Goal: Book appointment/travel/reservation

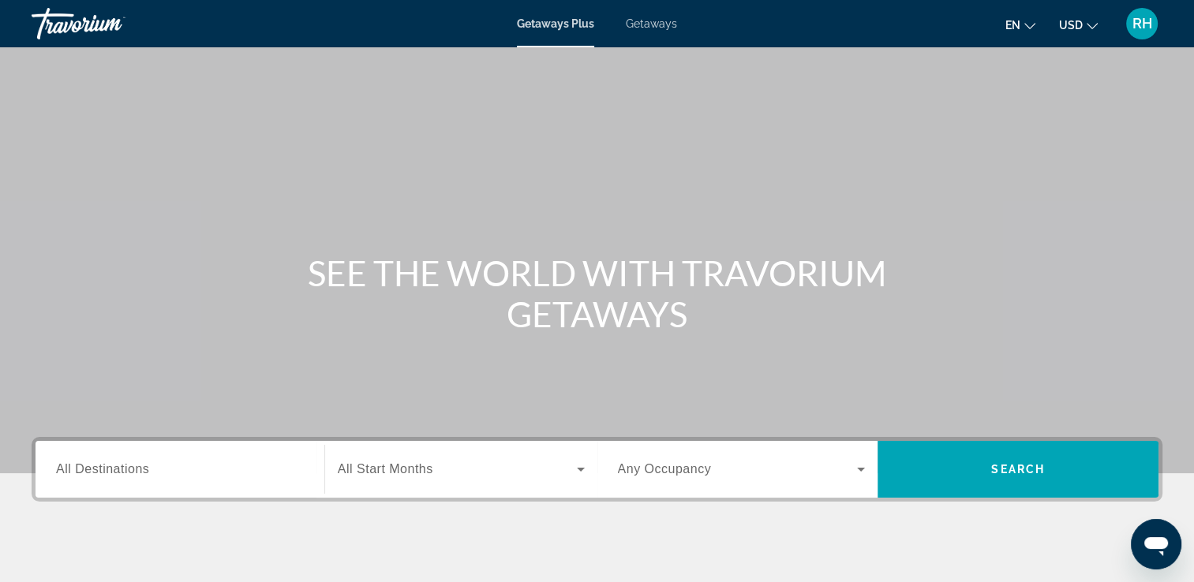
click at [642, 24] on span "Getaways" at bounding box center [651, 23] width 51 height 13
click at [193, 462] on input "Destination All Destinations" at bounding box center [180, 470] width 248 height 19
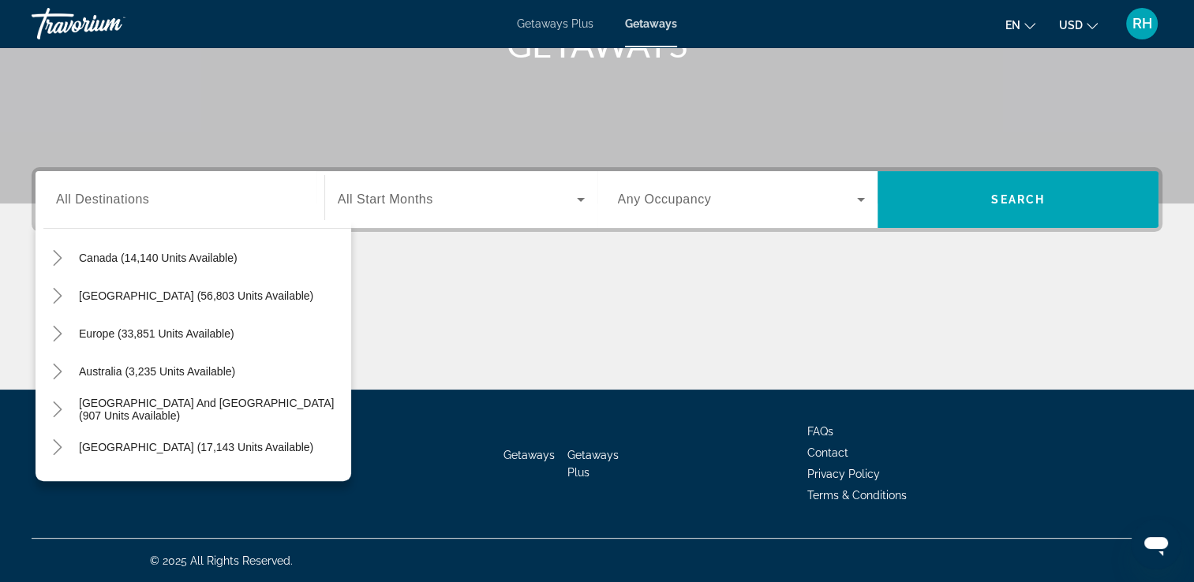
scroll to position [126, 0]
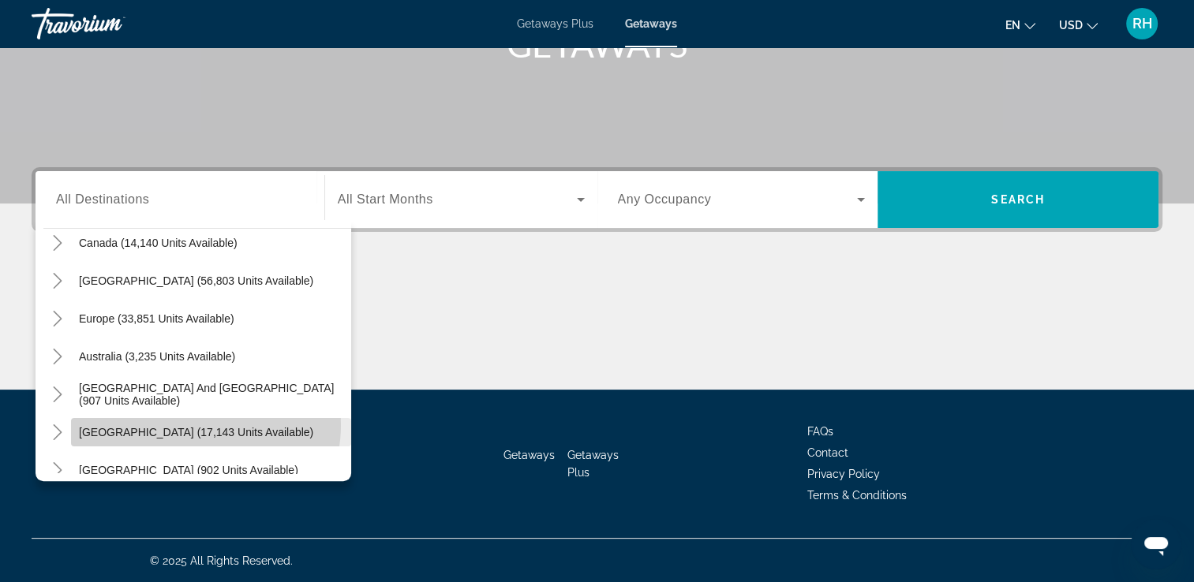
click at [191, 426] on span "[GEOGRAPHIC_DATA] (17,143 units available)" at bounding box center [196, 432] width 234 height 13
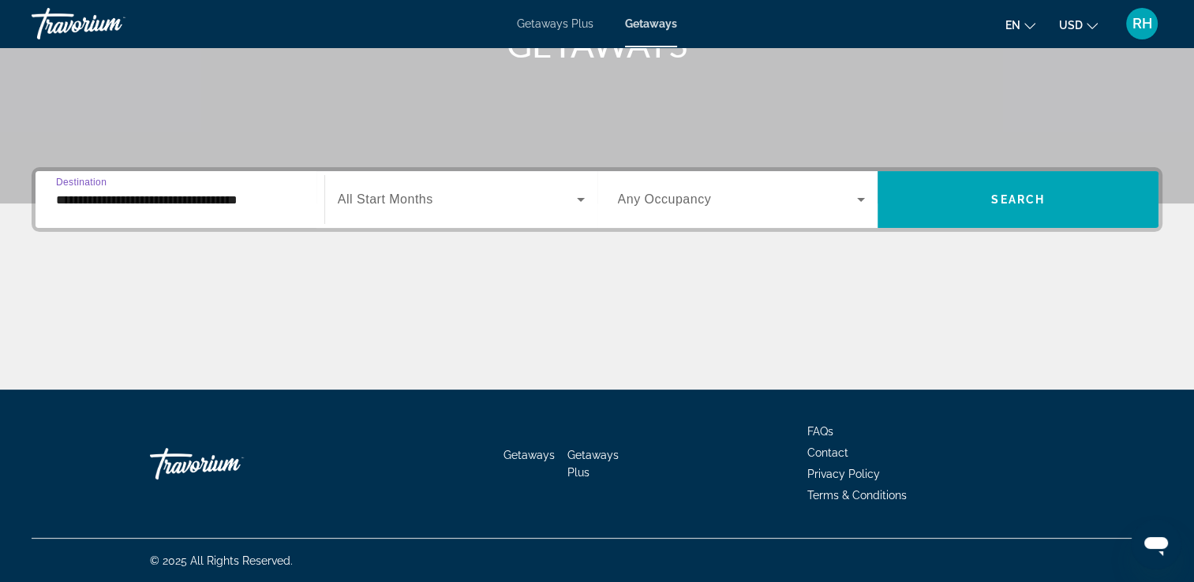
click at [165, 200] on input "**********" at bounding box center [180, 200] width 248 height 19
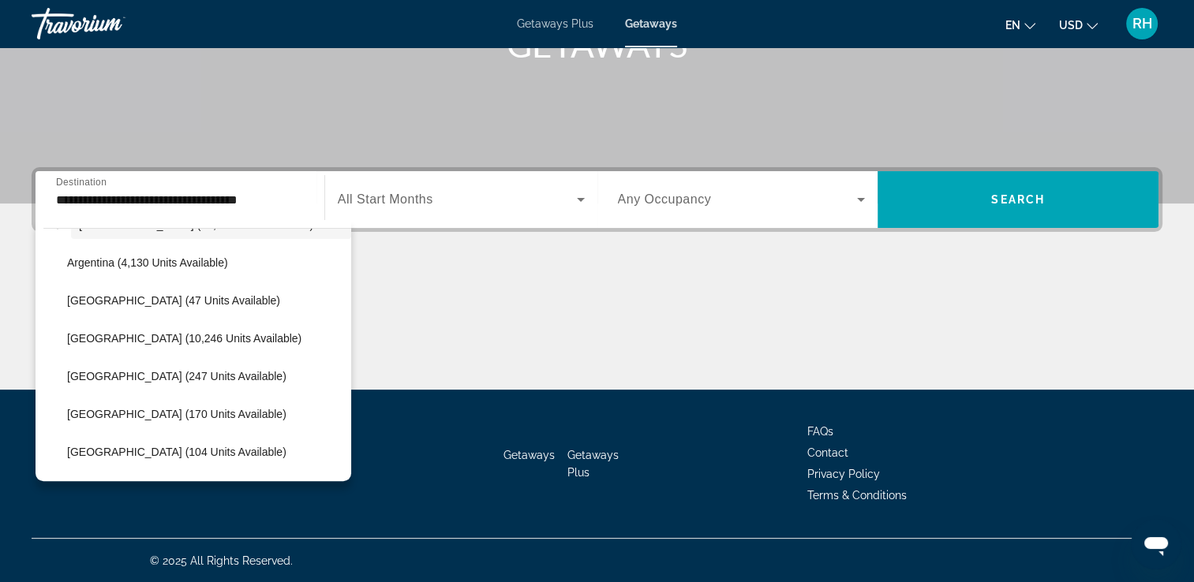
scroll to position [365, 0]
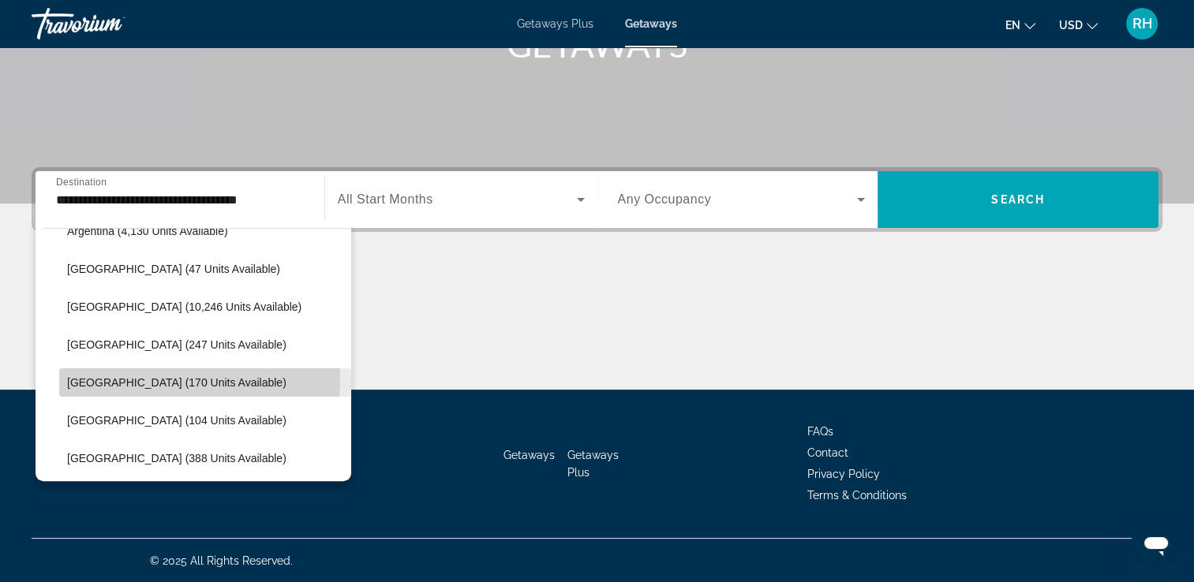
click at [170, 377] on span "[GEOGRAPHIC_DATA] (170 units available)" at bounding box center [176, 382] width 219 height 13
type input "**********"
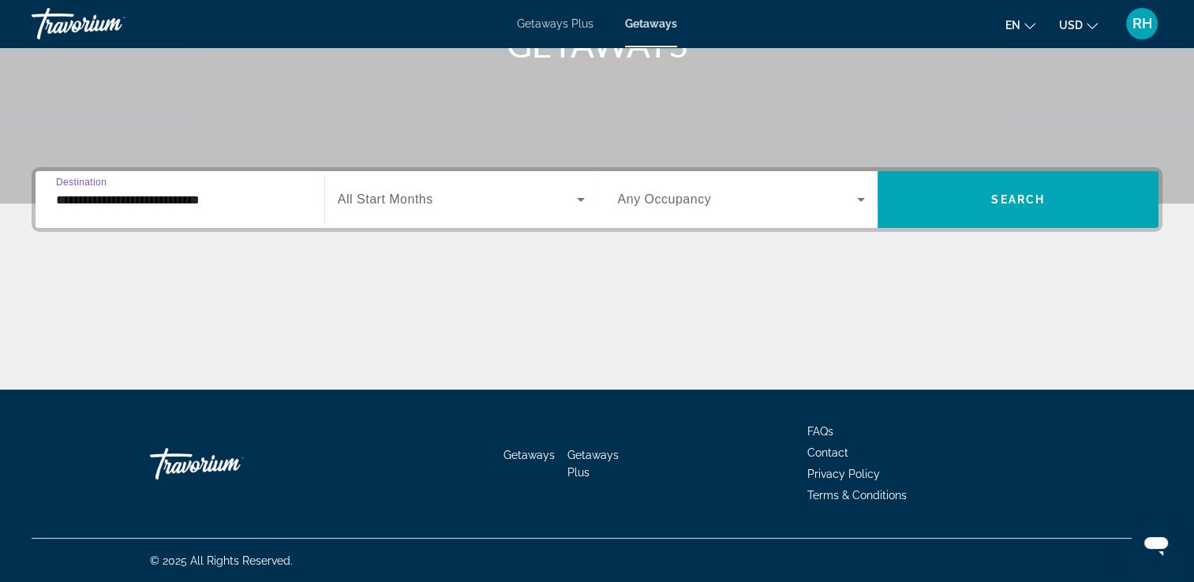
click at [414, 204] on span "All Start Months" at bounding box center [385, 199] width 95 height 13
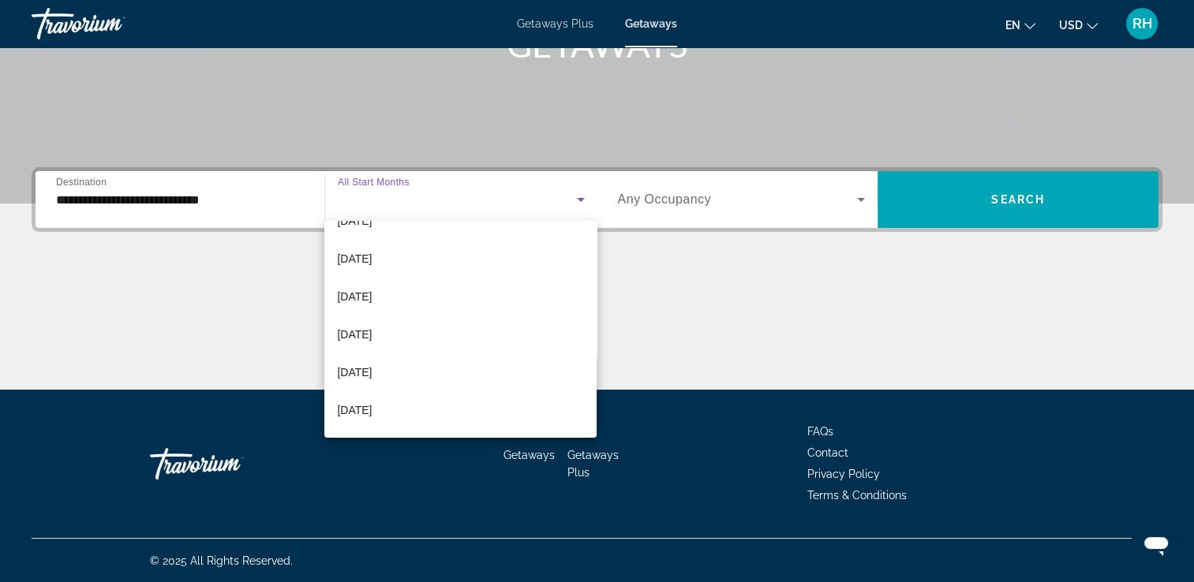
scroll to position [95, 0]
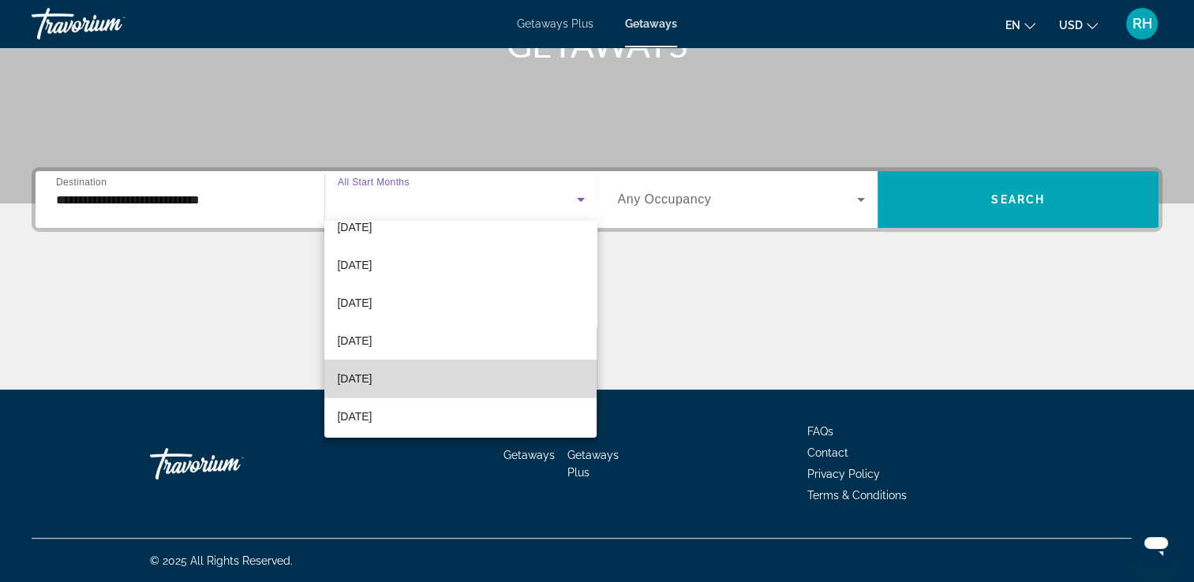
click at [467, 377] on mat-option "[DATE]" at bounding box center [460, 379] width 272 height 38
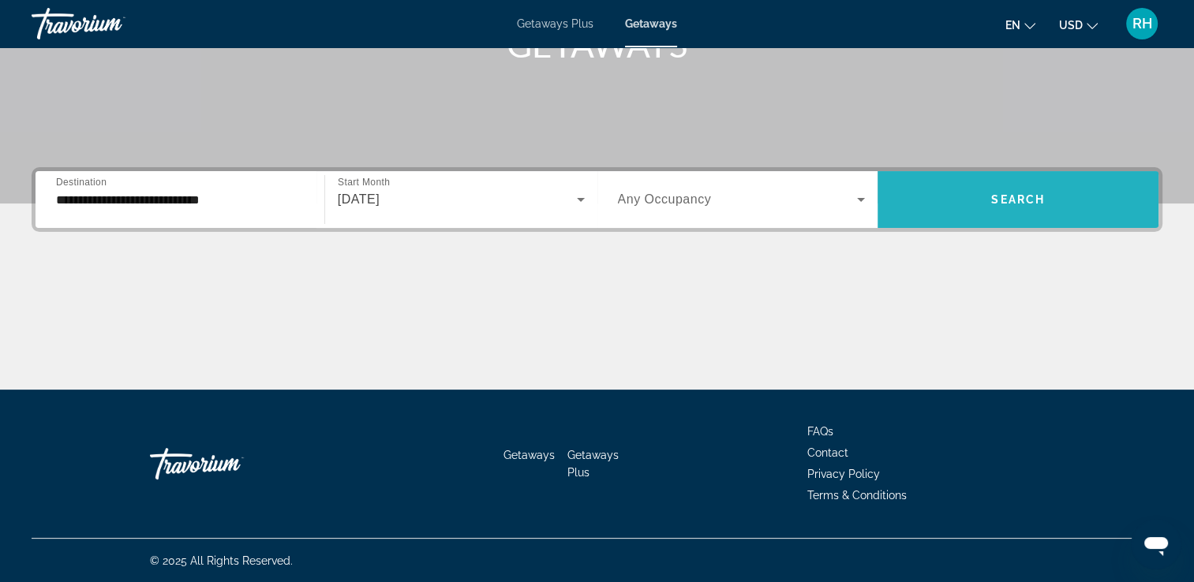
click at [988, 206] on span "Search widget" at bounding box center [1018, 200] width 281 height 38
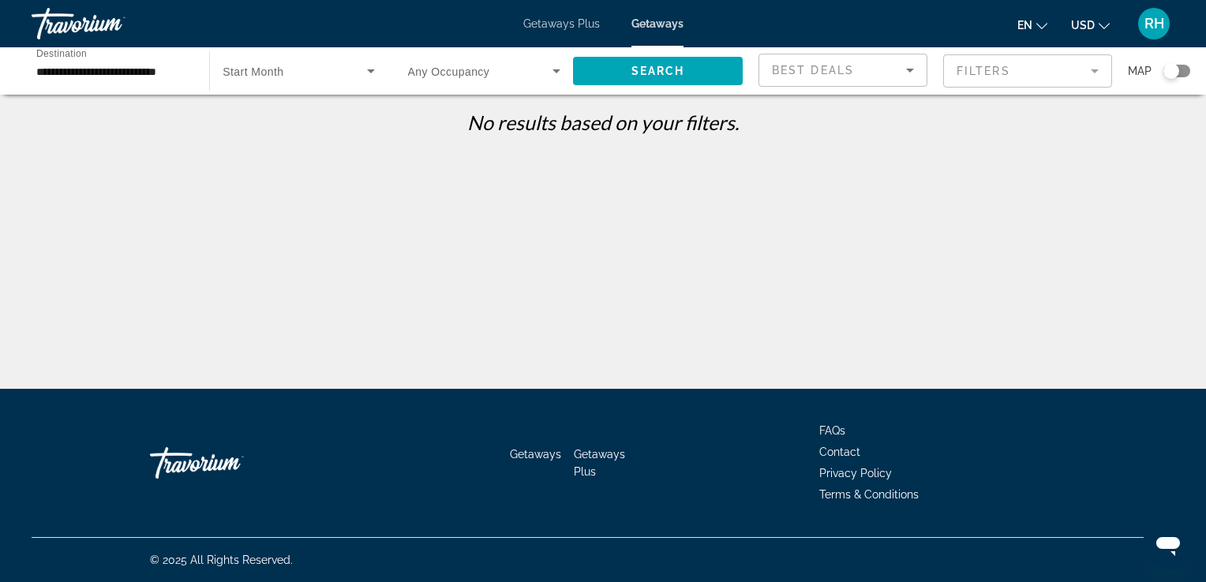
click at [271, 71] on span "Start Month" at bounding box center [253, 72] width 61 height 13
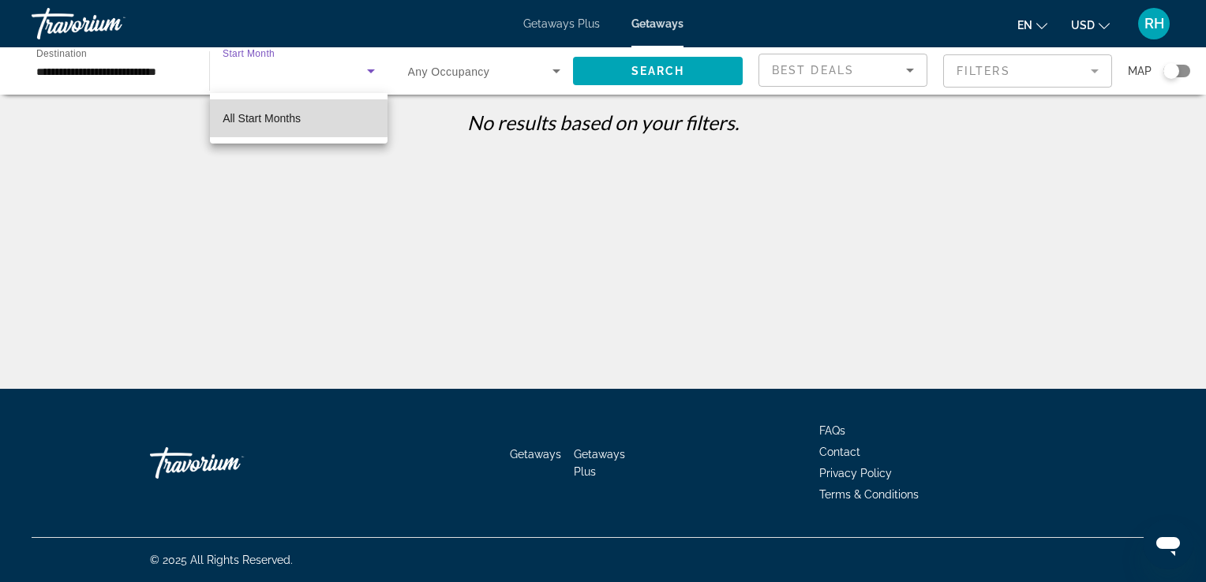
click at [290, 118] on span "All Start Months" at bounding box center [262, 118] width 78 height 13
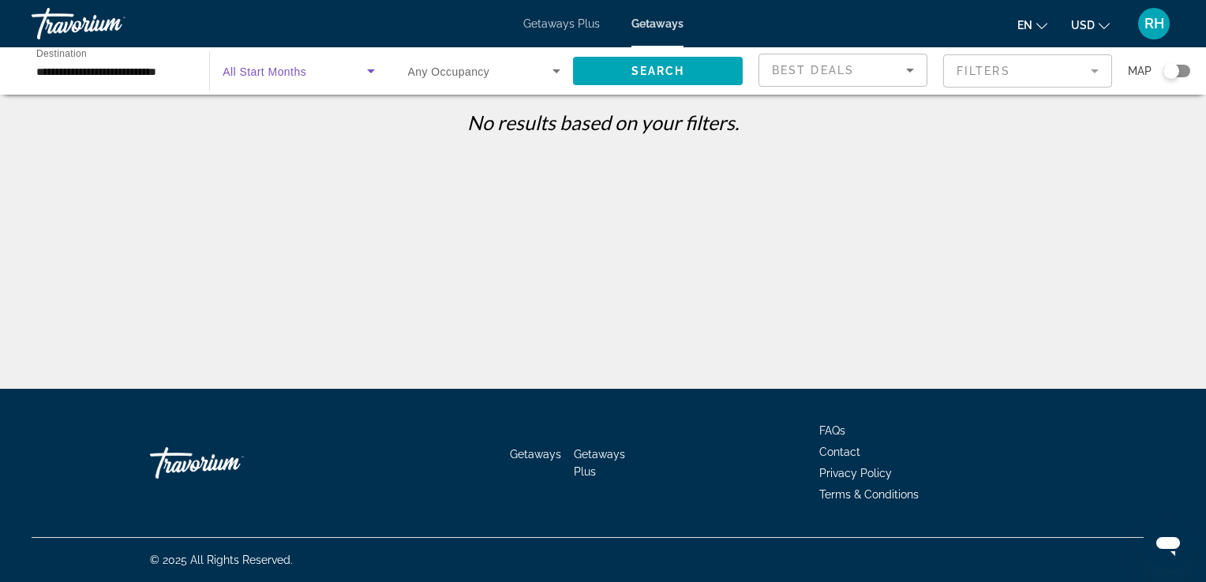
click at [380, 66] on icon "Search widget" at bounding box center [370, 71] width 19 height 19
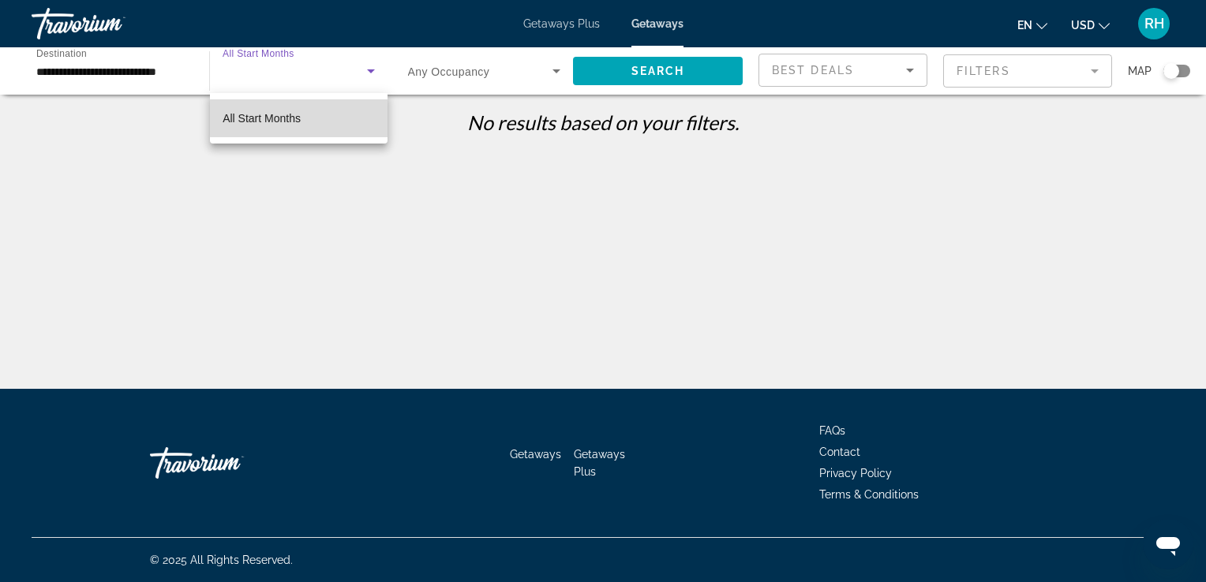
click at [319, 118] on mat-option "All Start Months" at bounding box center [299, 118] width 178 height 38
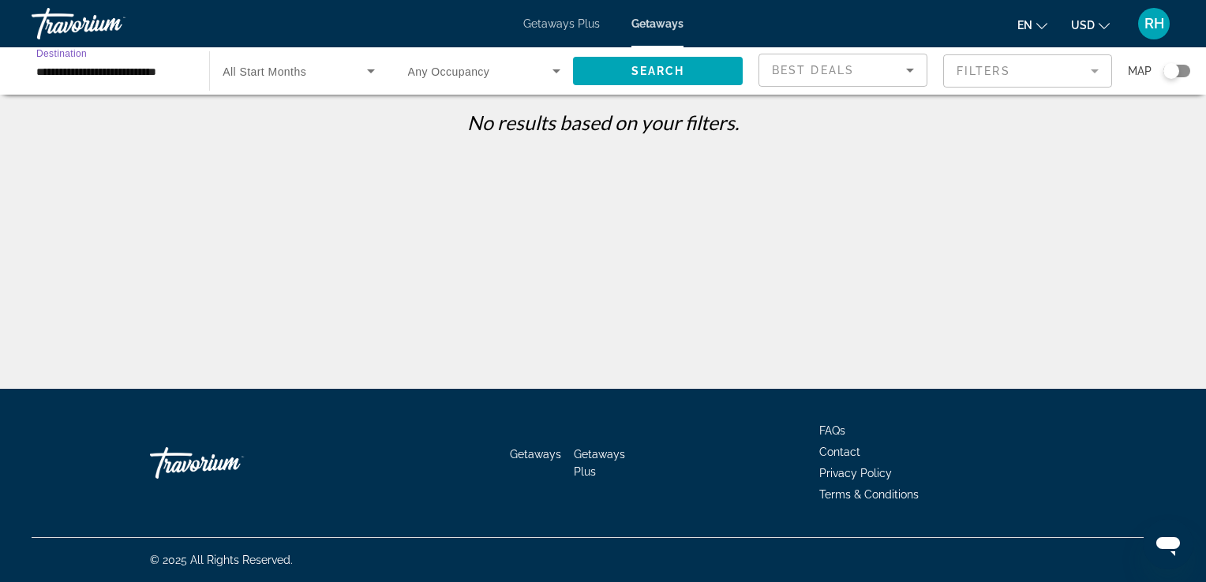
click at [129, 74] on input "**********" at bounding box center [112, 71] width 152 height 19
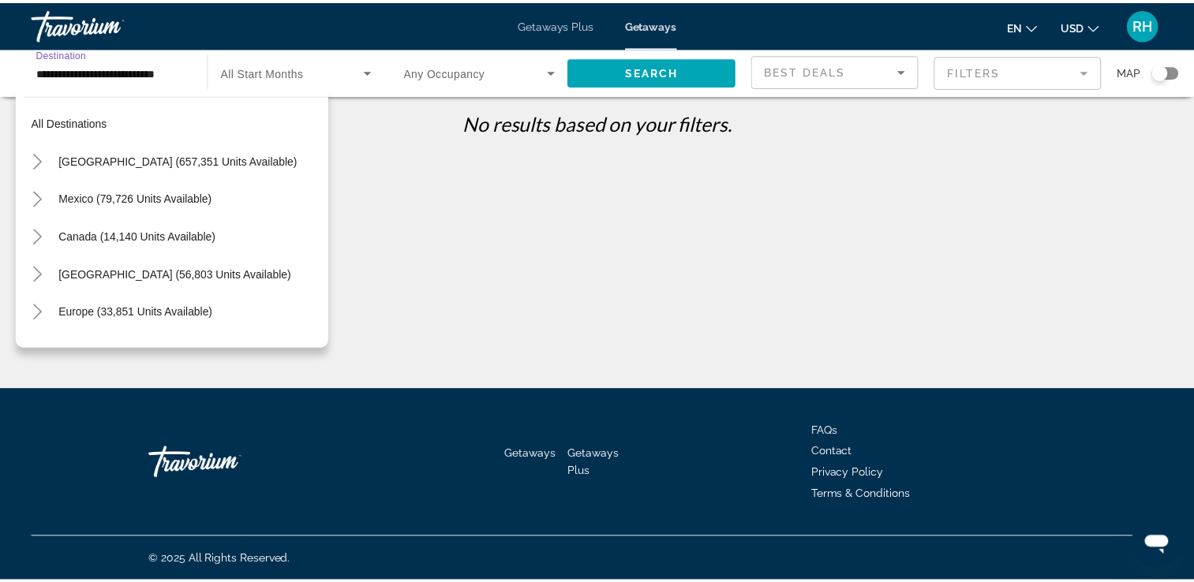
scroll to position [397, 0]
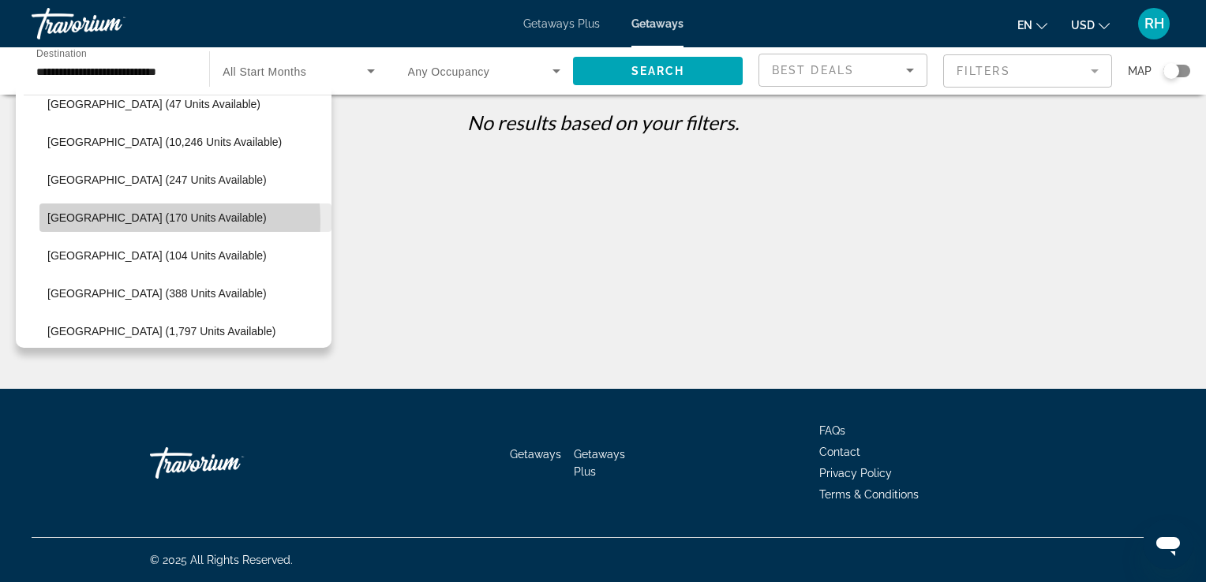
click at [115, 222] on span "[GEOGRAPHIC_DATA] (170 units available)" at bounding box center [156, 218] width 219 height 13
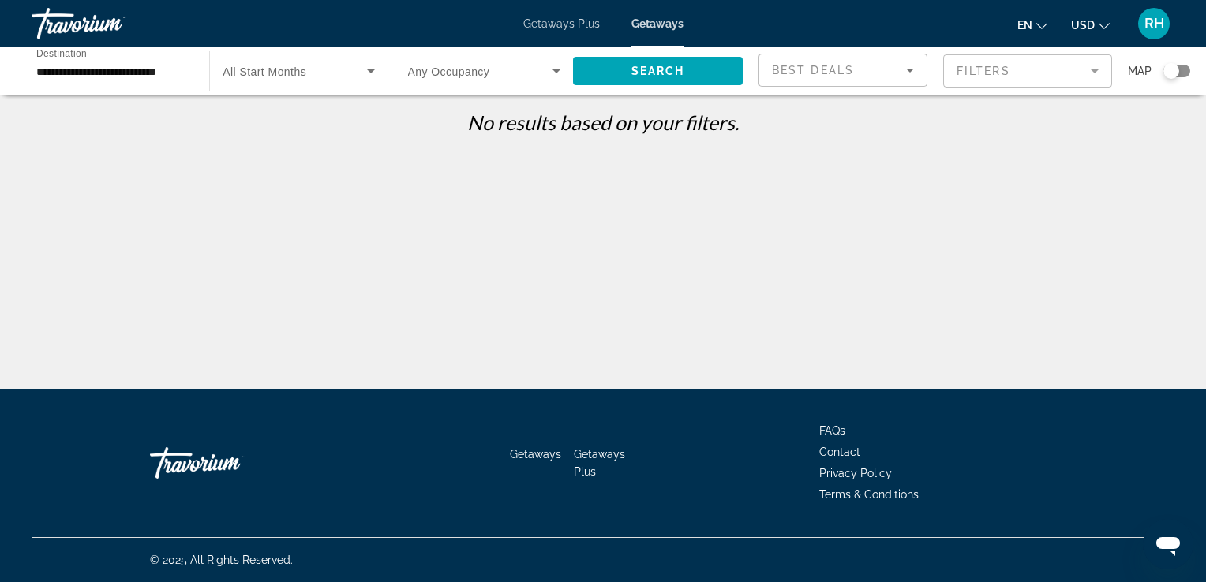
click at [284, 81] on div "Search widget" at bounding box center [299, 71] width 152 height 44
click at [129, 79] on div at bounding box center [603, 291] width 1206 height 582
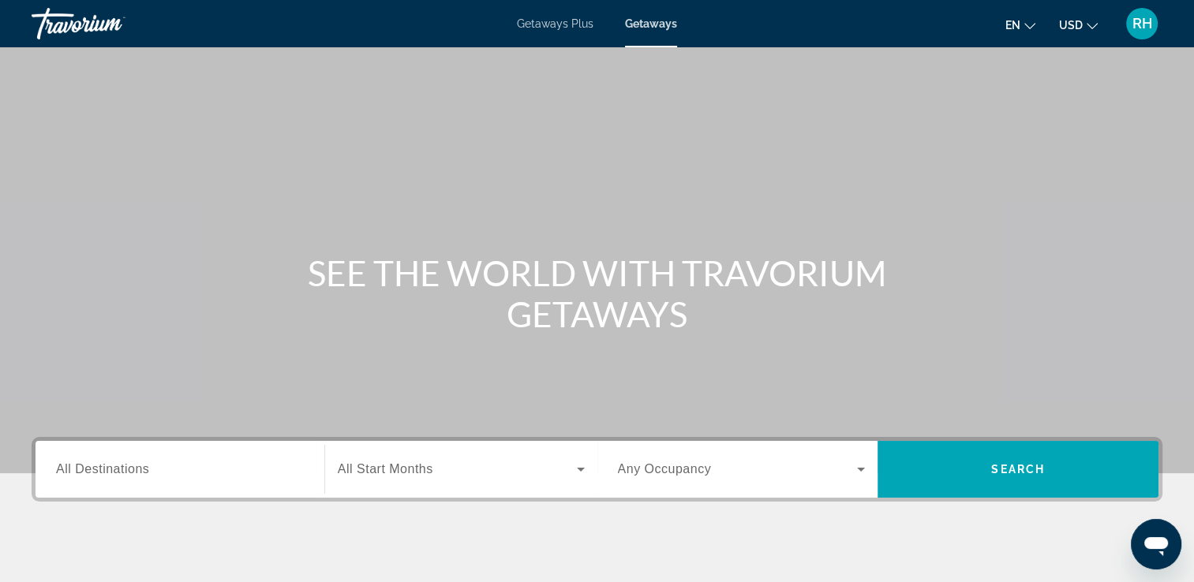
click at [112, 472] on span "All Destinations" at bounding box center [102, 468] width 93 height 13
click at [112, 472] on input "Destination All Destinations" at bounding box center [180, 470] width 248 height 19
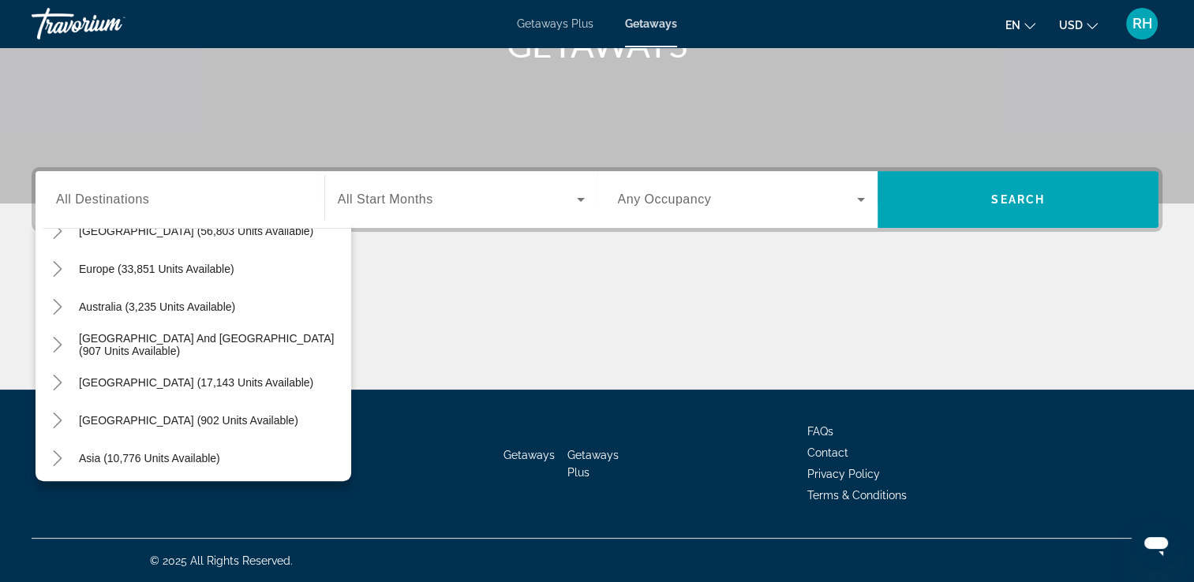
scroll to position [189, 0]
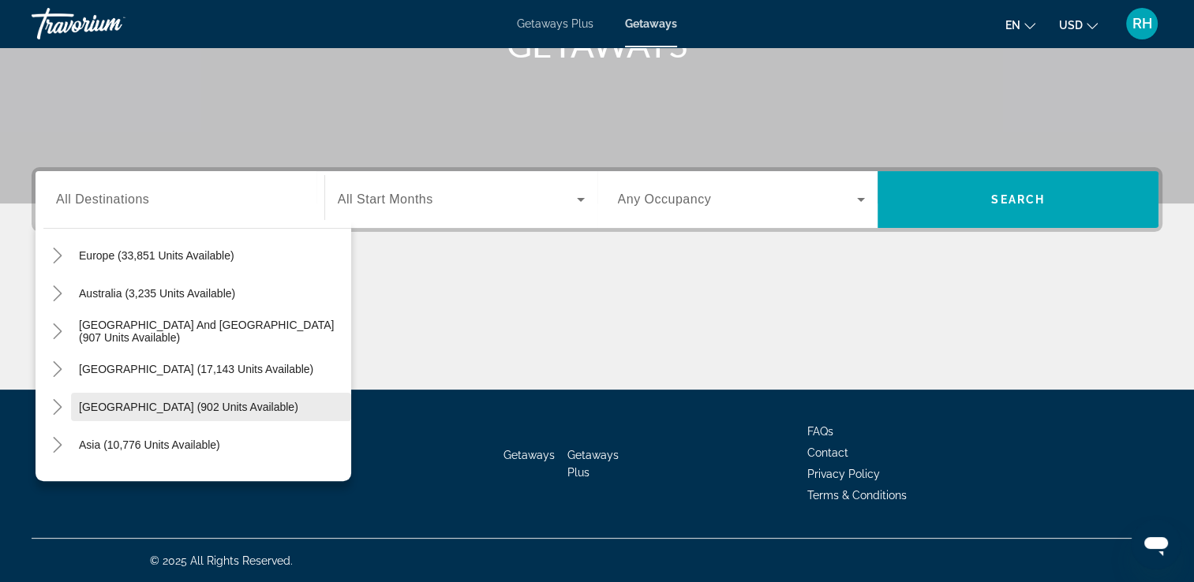
click at [175, 406] on span "[GEOGRAPHIC_DATA] (902 units available)" at bounding box center [188, 407] width 219 height 13
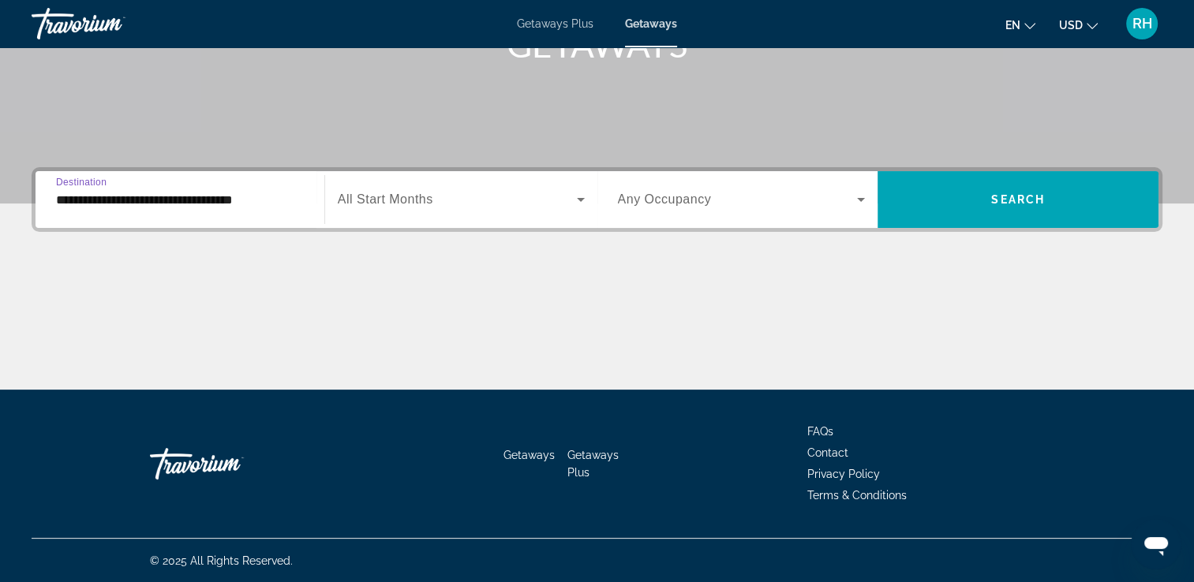
click at [186, 200] on input "**********" at bounding box center [180, 200] width 248 height 19
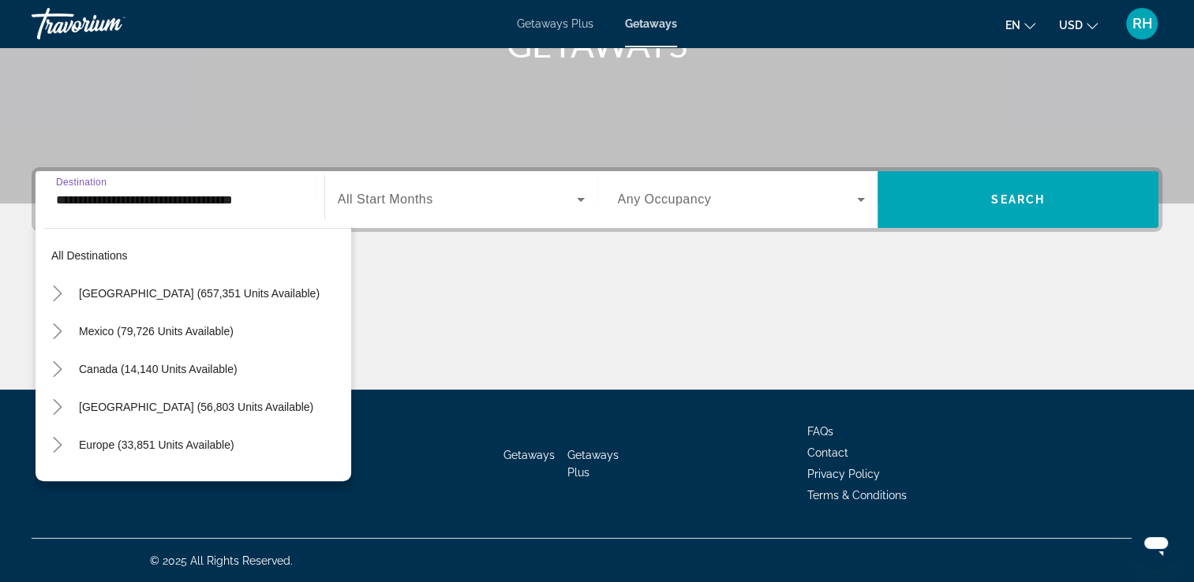
scroll to position [245, 0]
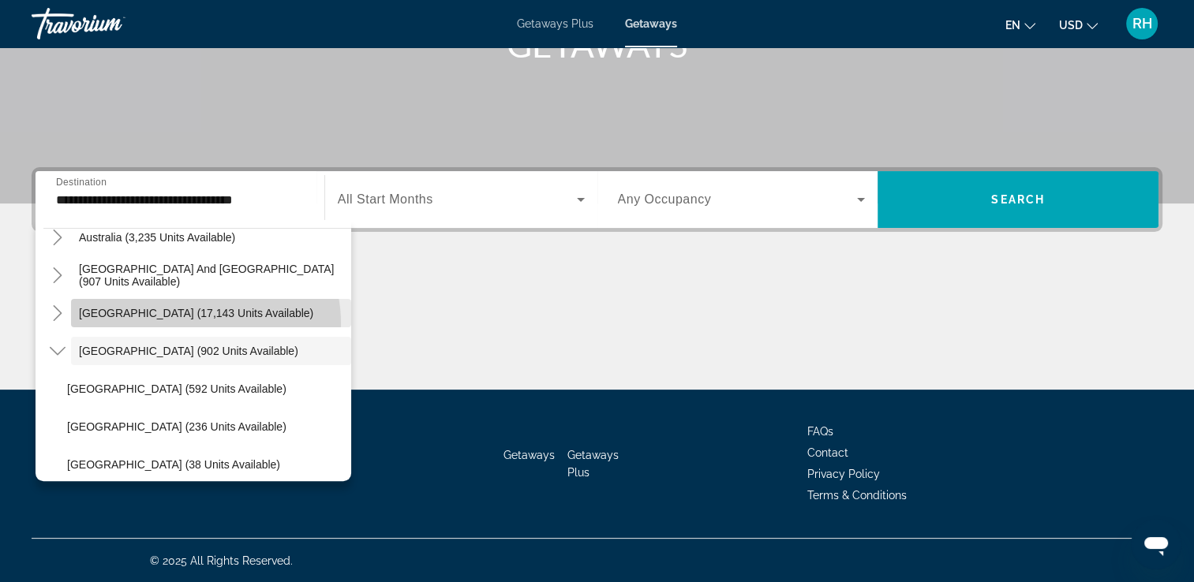
click at [193, 323] on span "Search widget" at bounding box center [211, 313] width 280 height 38
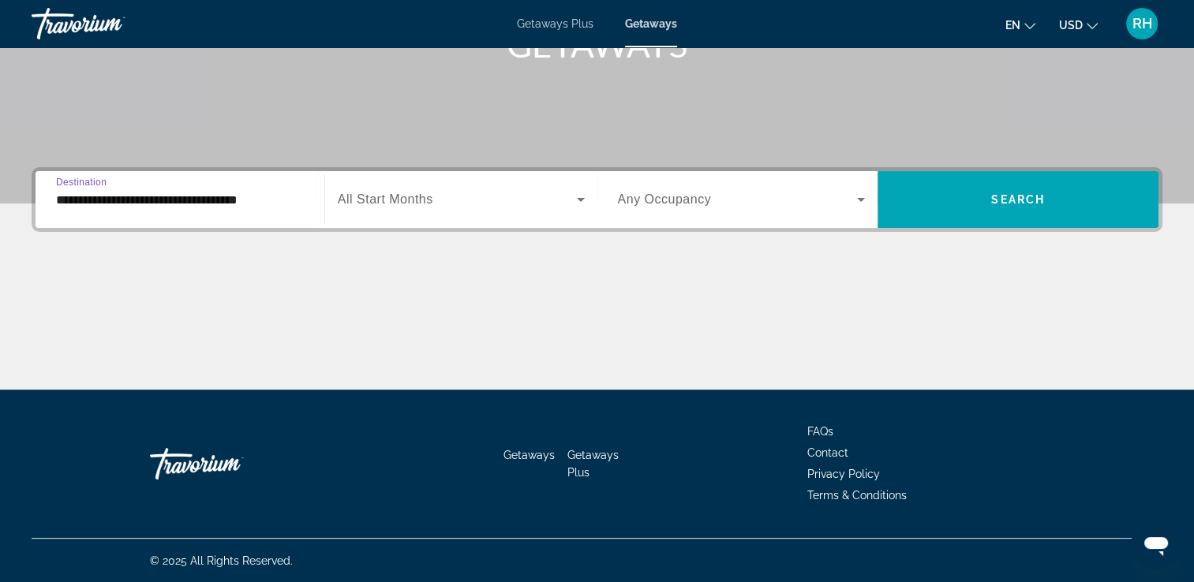
click at [272, 204] on input "**********" at bounding box center [180, 200] width 248 height 19
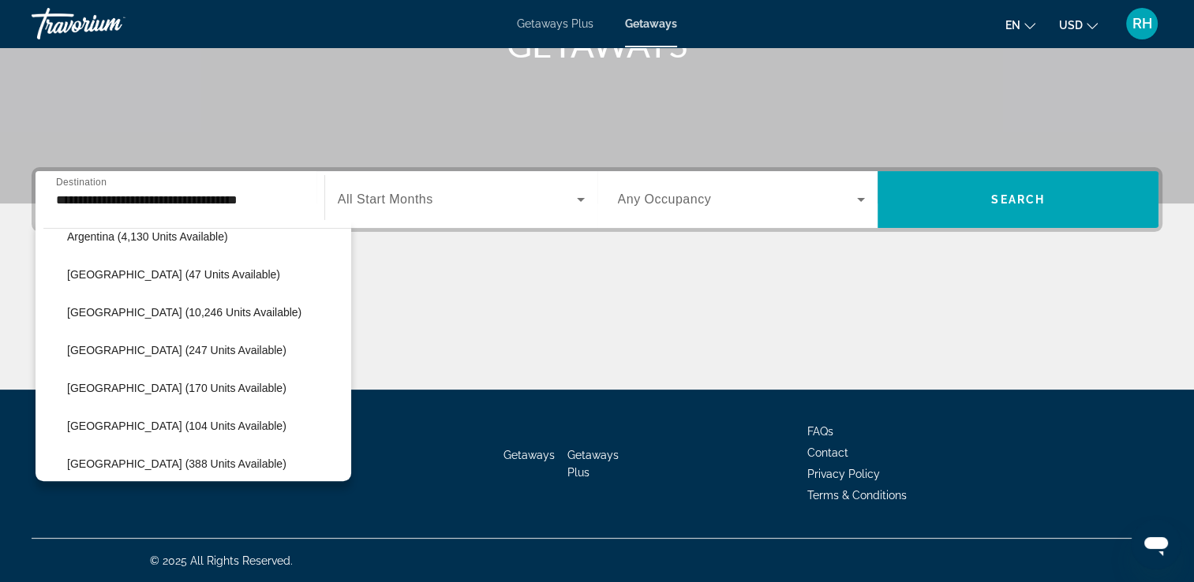
scroll to position [397, 0]
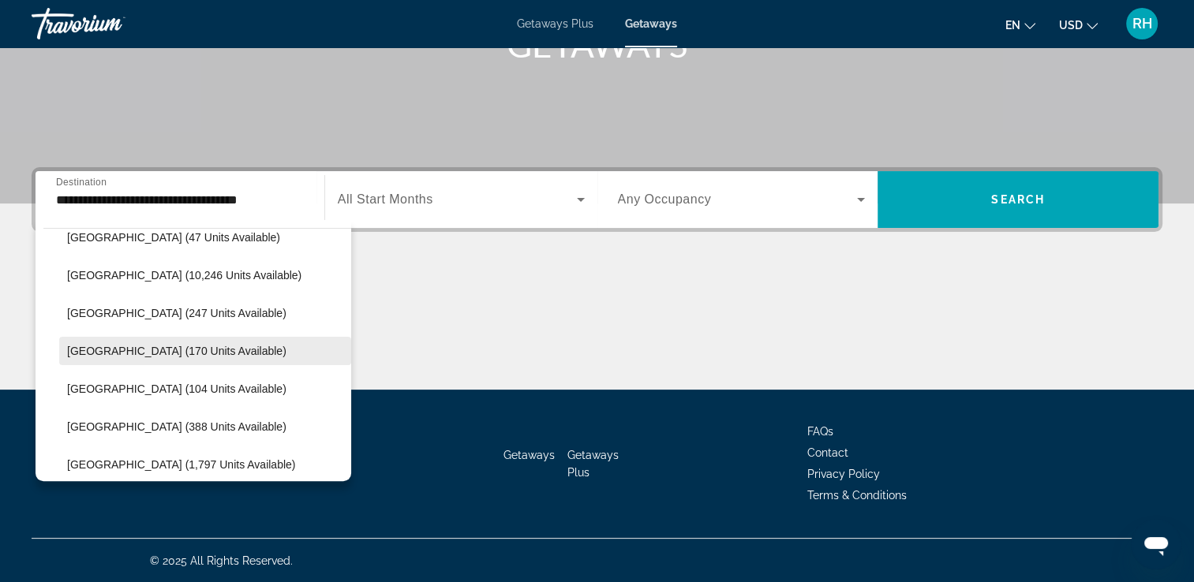
click at [178, 355] on span "[GEOGRAPHIC_DATA] (170 units available)" at bounding box center [176, 351] width 219 height 13
type input "**********"
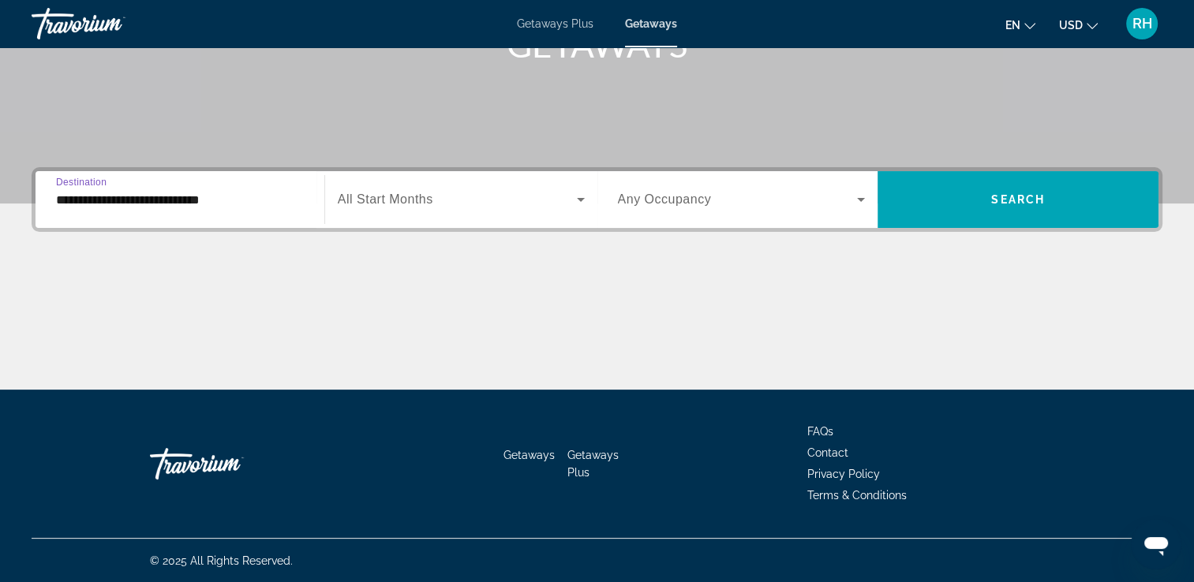
click at [423, 193] on span "All Start Months" at bounding box center [385, 199] width 95 height 13
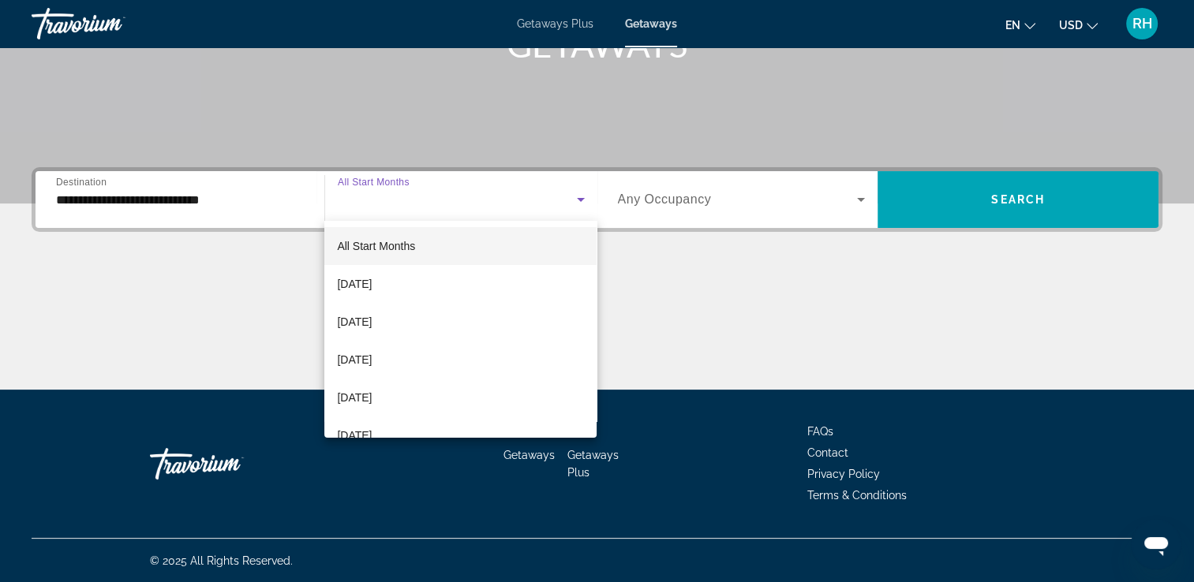
click at [597, 433] on div at bounding box center [597, 291] width 1194 height 582
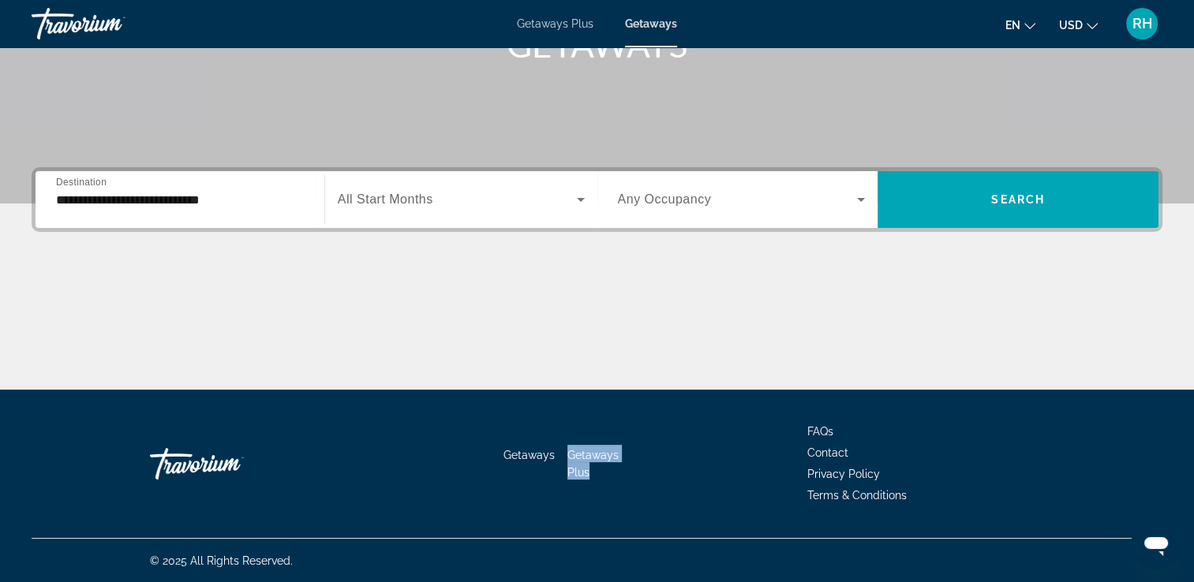
click at [597, 433] on div "Getaways Getaways Plus FAQs Contact Privacy Policy Terms & Conditions" at bounding box center [597, 464] width 1131 height 148
drag, startPoint x: 597, startPoint y: 433, endPoint x: 492, endPoint y: 204, distance: 252.1
click at [492, 204] on span "Search widget" at bounding box center [457, 199] width 239 height 19
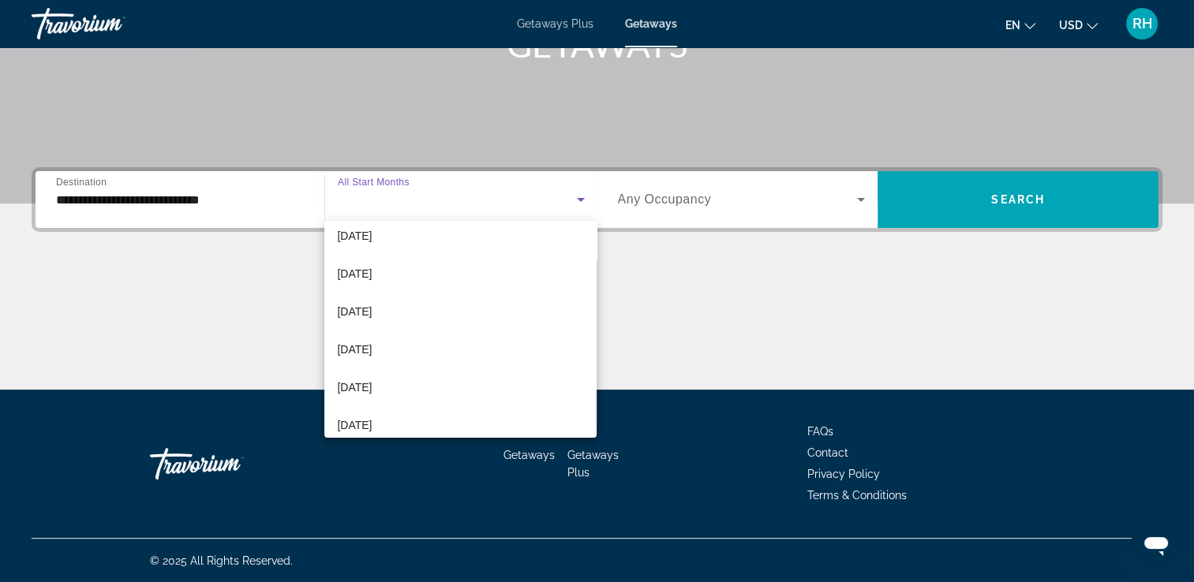
scroll to position [189, 0]
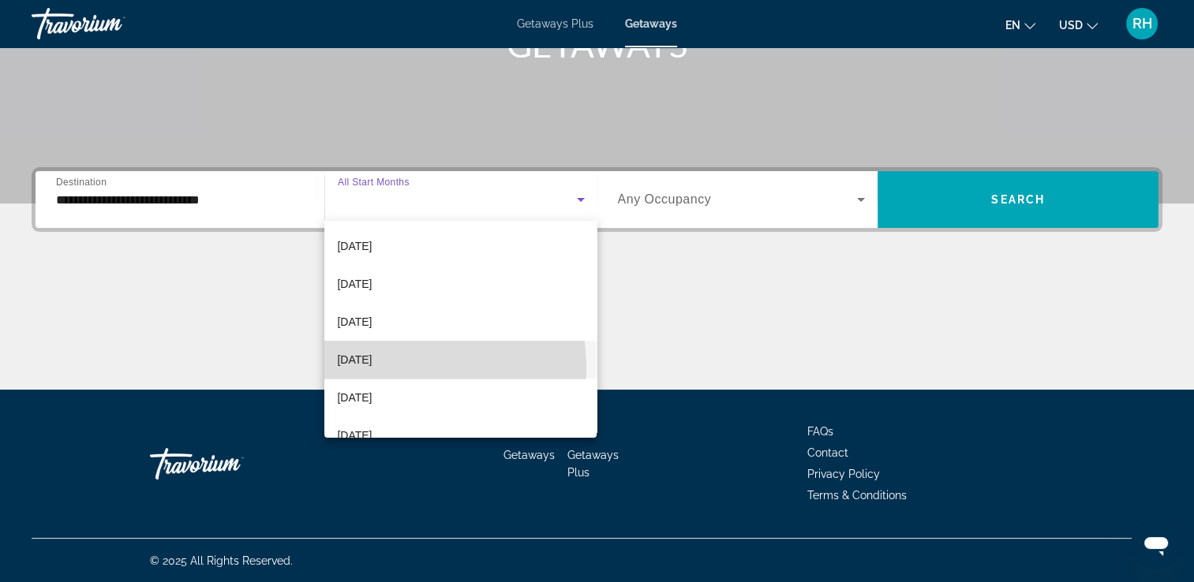
click at [388, 368] on mat-option "[DATE]" at bounding box center [460, 360] width 272 height 38
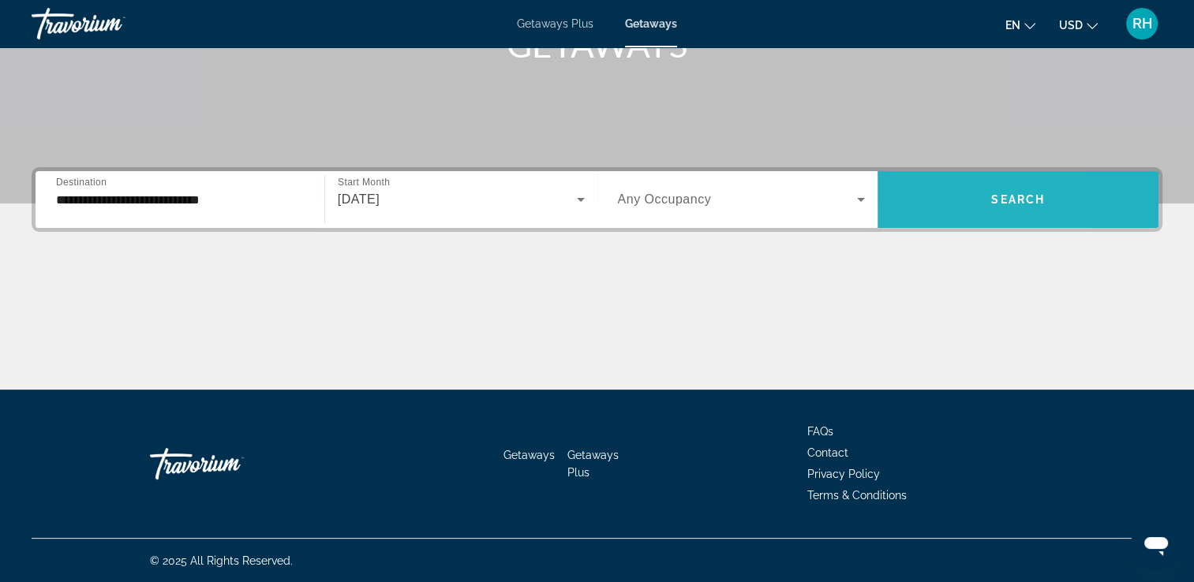
click at [925, 188] on span "Search widget" at bounding box center [1018, 200] width 281 height 38
